Goal: Task Accomplishment & Management: Manage account settings

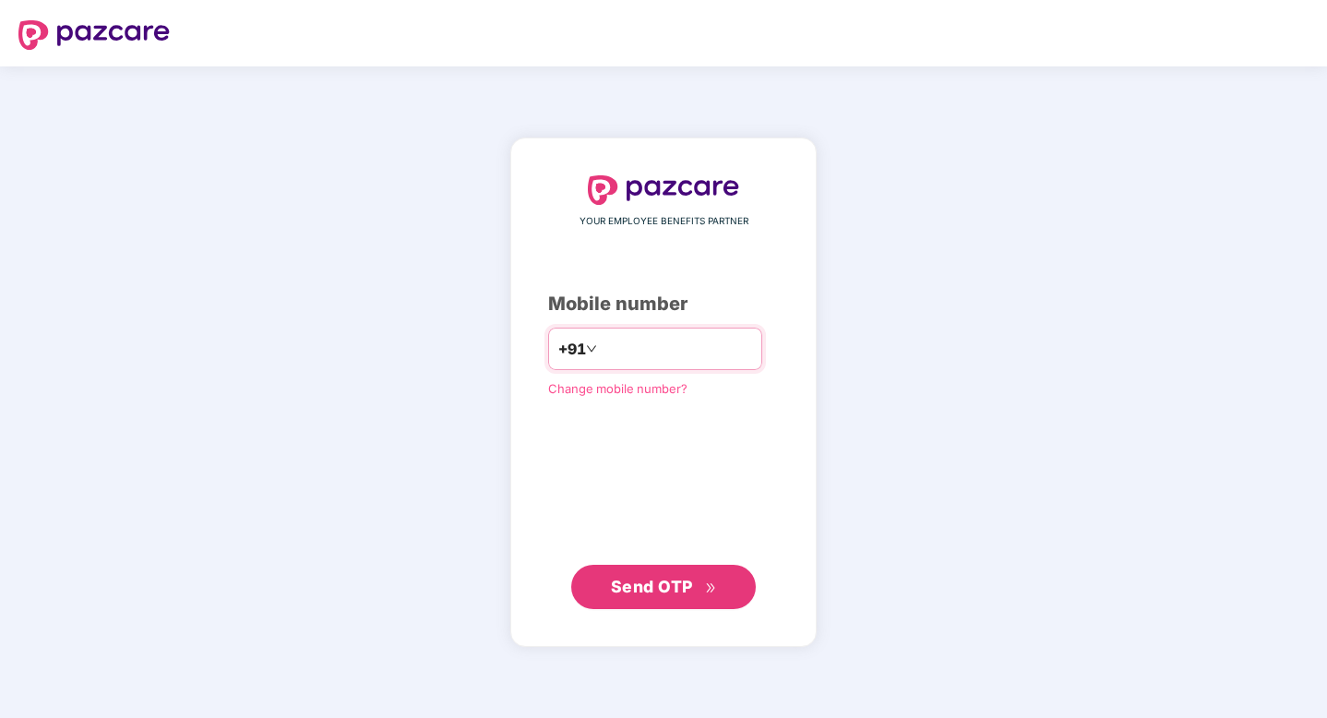
type input "**********"
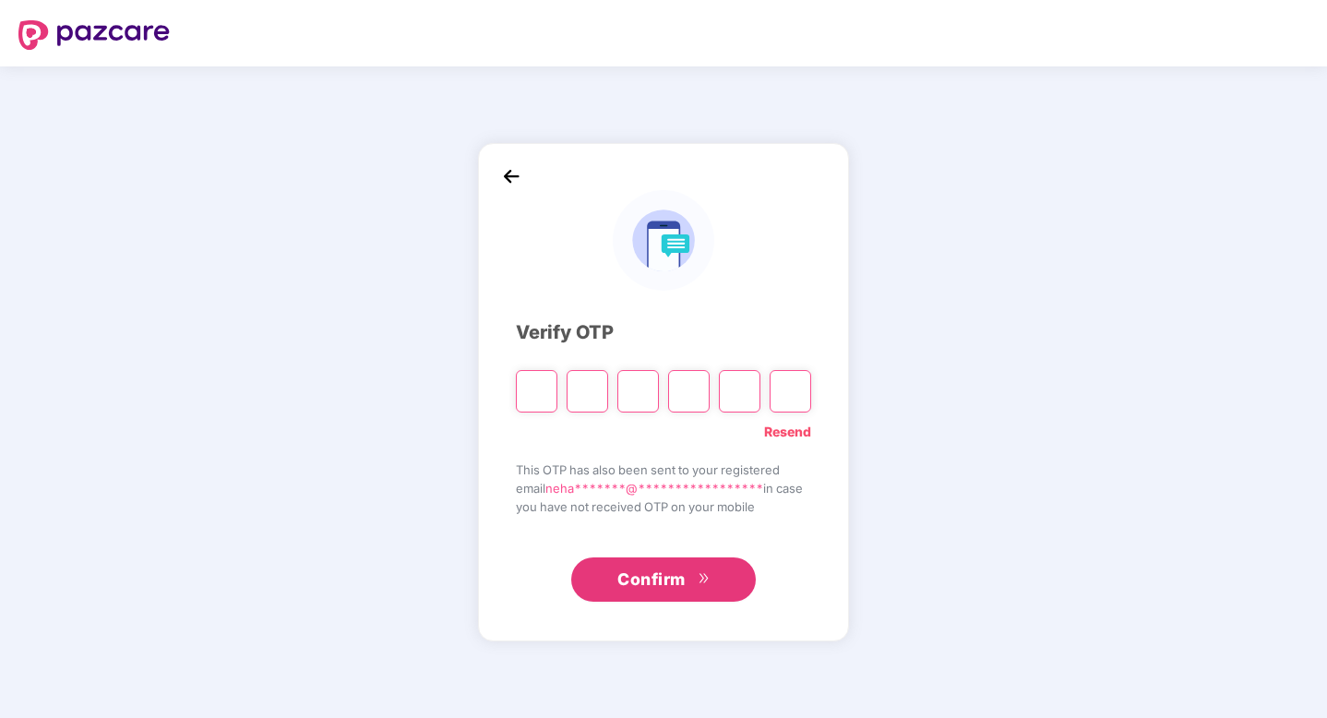
type input "*"
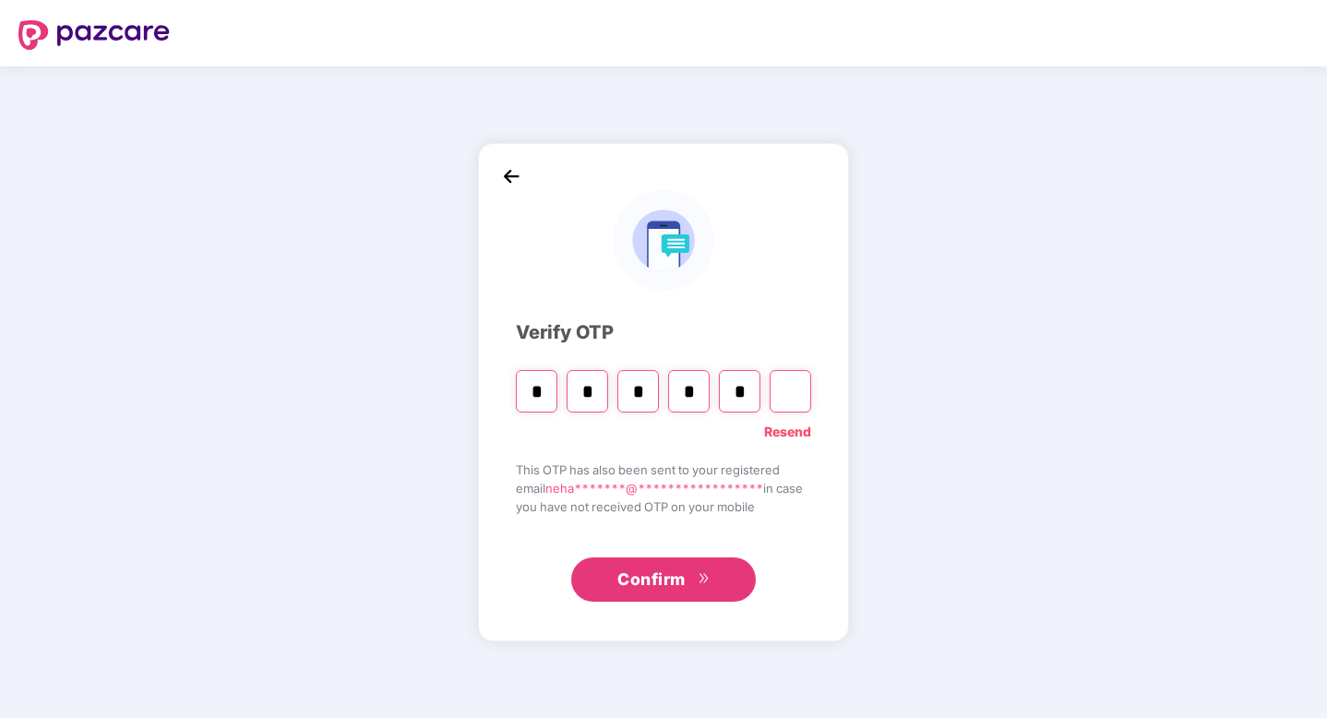
type input "*"
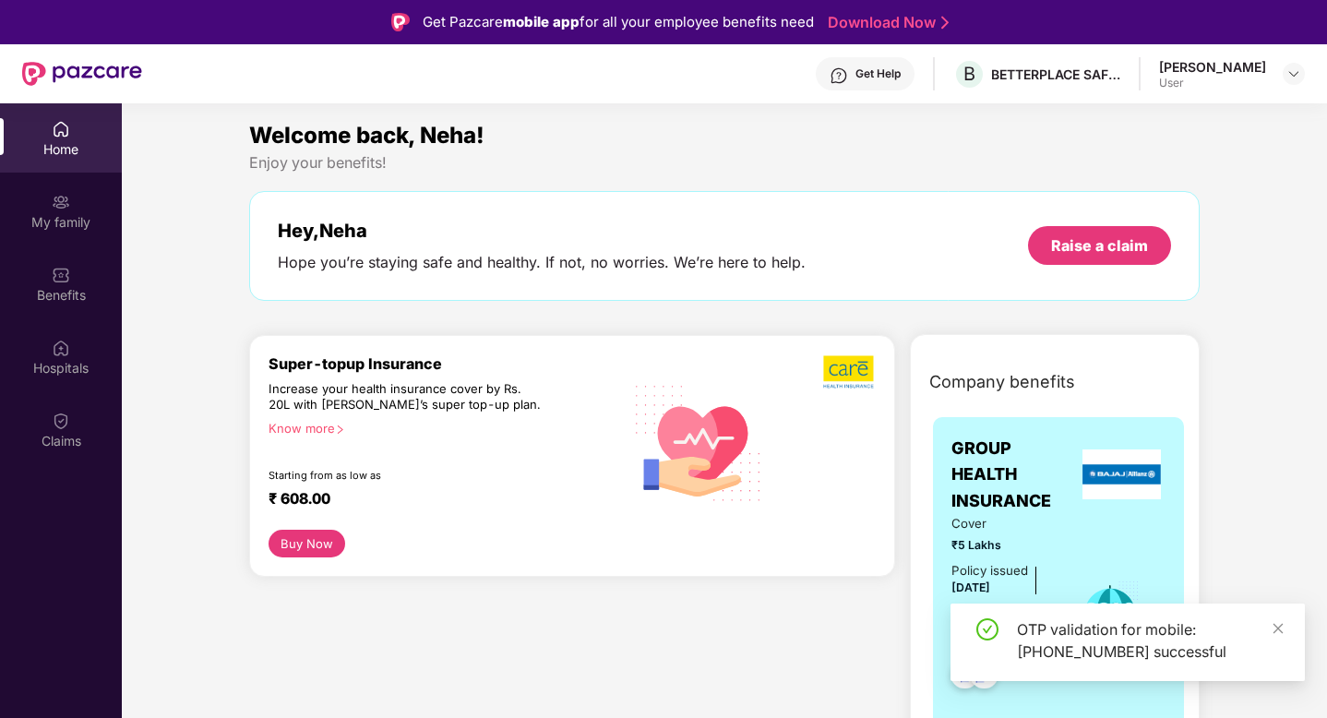
click at [186, 303] on div "Welcome back, Neha! Enjoy your benefits! Hey, [PERSON_NAME] you’re staying safe…" at bounding box center [724, 673] width 1220 height 1110
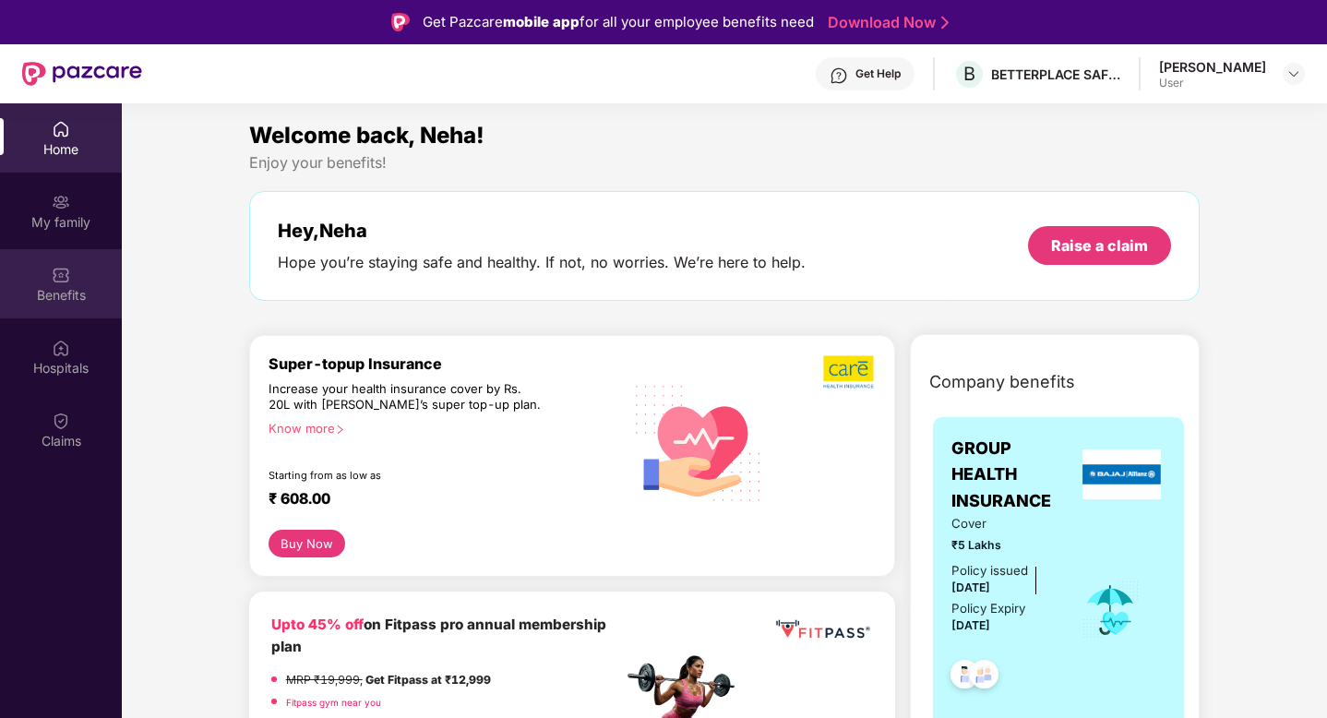
click at [57, 282] on img at bounding box center [61, 275] width 18 height 18
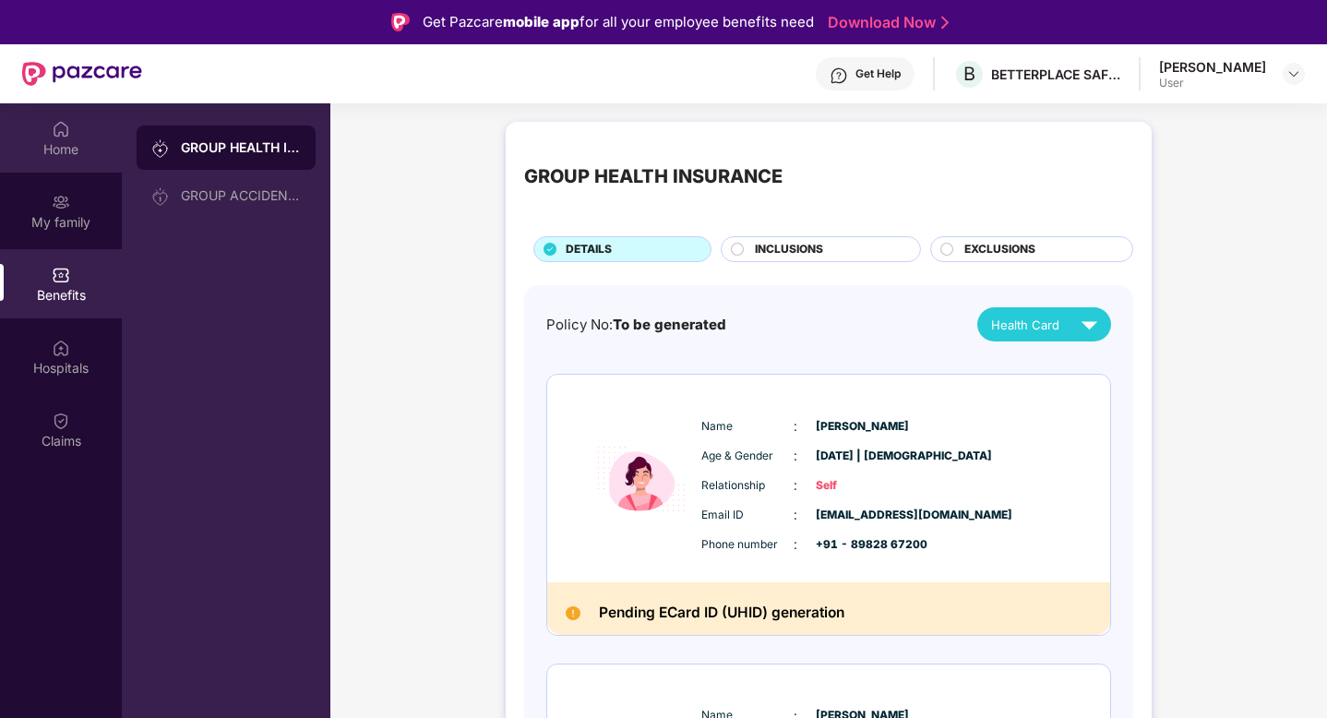
click at [67, 144] on div "Home" at bounding box center [61, 149] width 122 height 18
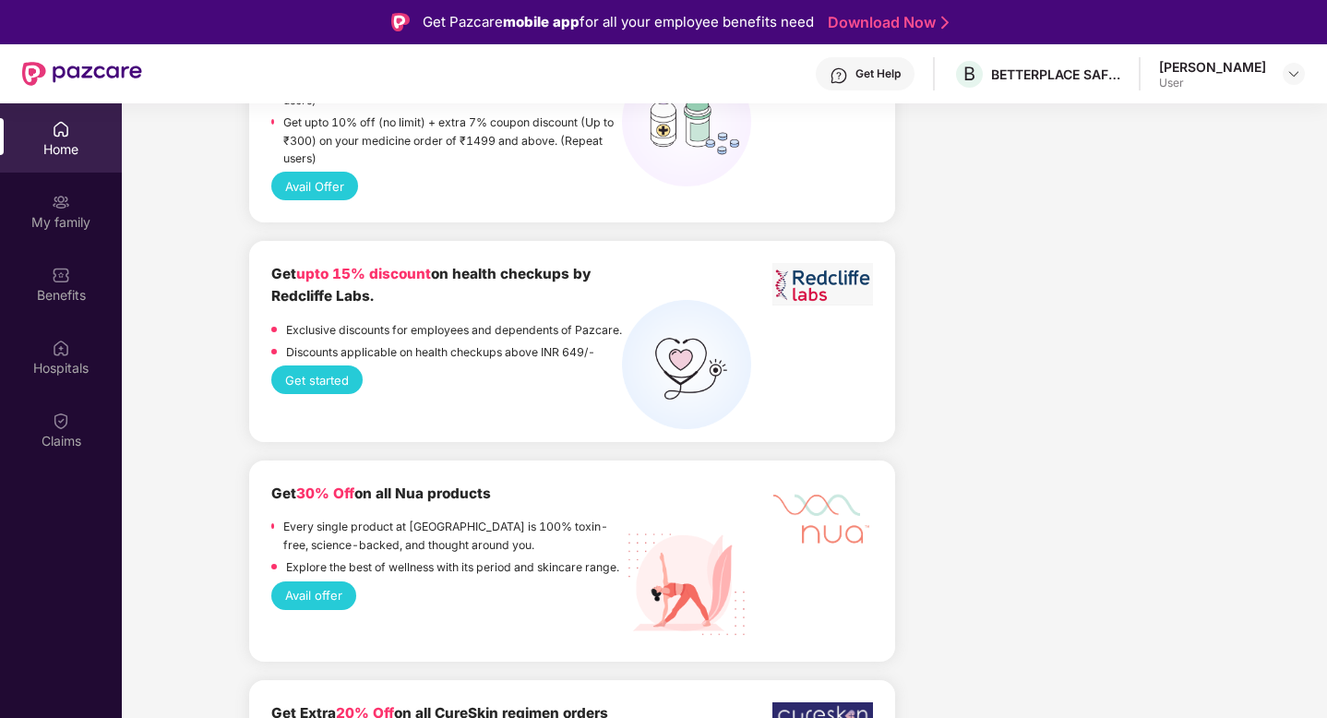
scroll to position [1656, 0]
